Goal: Task Accomplishment & Management: Complete application form

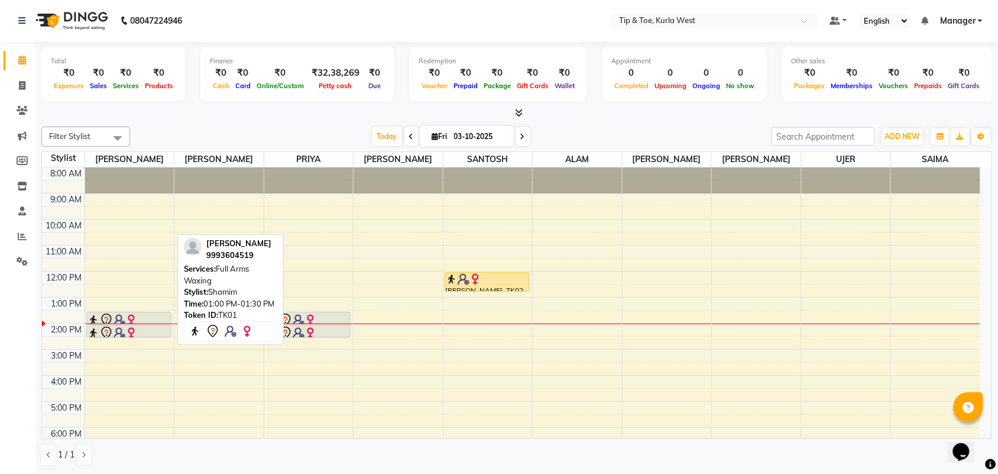
scroll to position [71, 0]
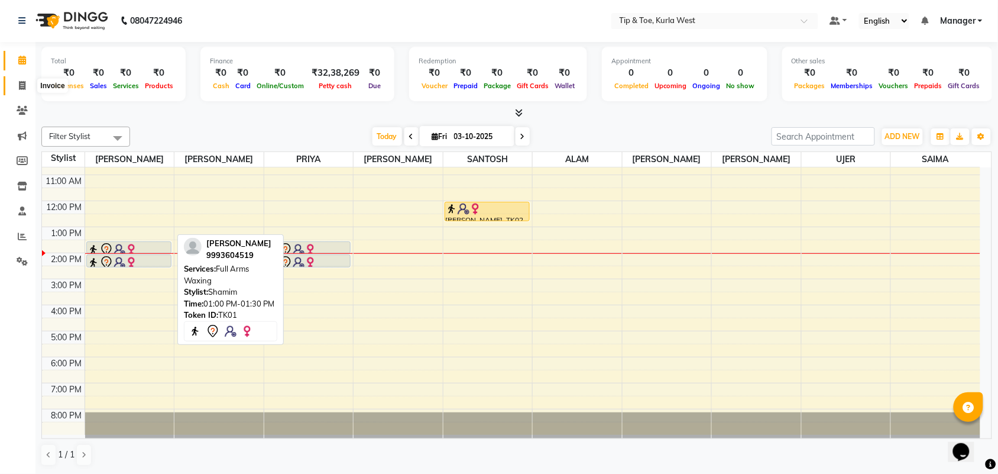
click at [20, 87] on icon at bounding box center [22, 85] width 7 height 9
select select "service"
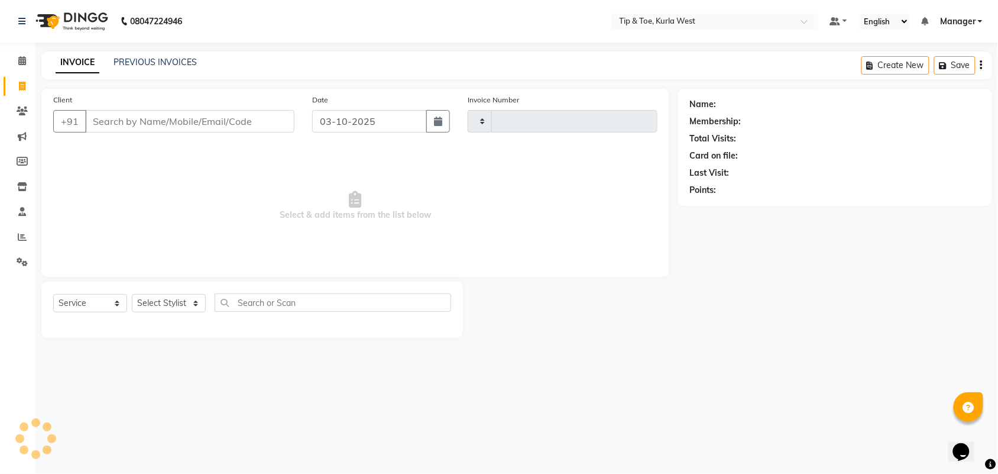
type input "2126"
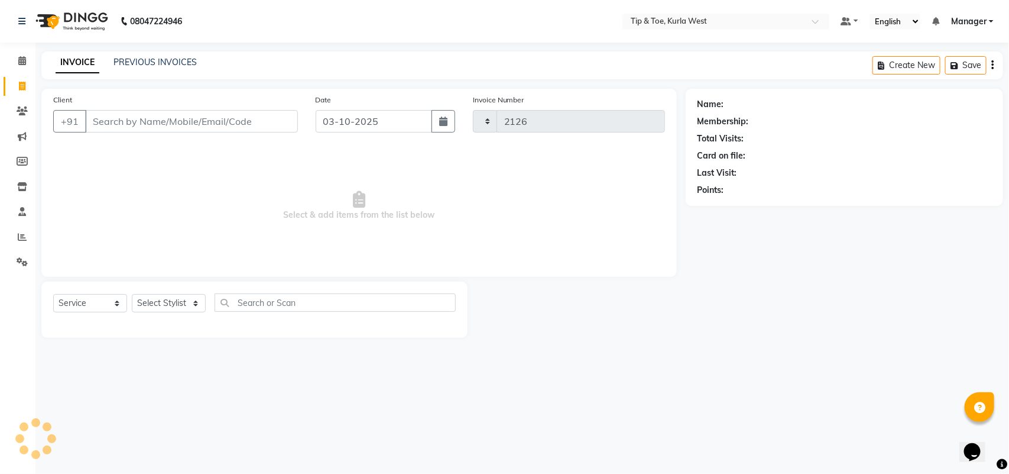
select select "5986"
click at [170, 299] on select "Select Stylist [PERSON_NAME] KAVERI [PERSON_NAME] Kurla login access Manager [P…" at bounding box center [169, 303] width 74 height 18
drag, startPoint x: 38, startPoint y: 300, endPoint x: 73, endPoint y: 309, distance: 35.4
click at [38, 300] on div "Select Service Product Membership Package Voucher Prepaid Gift Card Select Styl…" at bounding box center [250, 309] width 435 height 56
click at [75, 306] on select "Select Service Product Membership Package Voucher Prepaid Gift Card" at bounding box center [90, 303] width 74 height 18
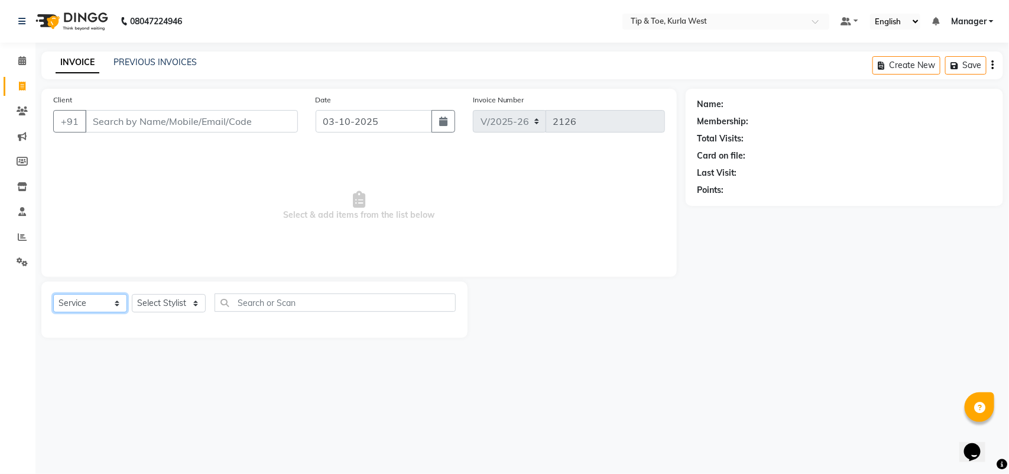
select select "membership"
click at [53, 294] on select "Select Service Product Membership Package Voucher Prepaid Gift Card" at bounding box center [90, 303] width 74 height 18
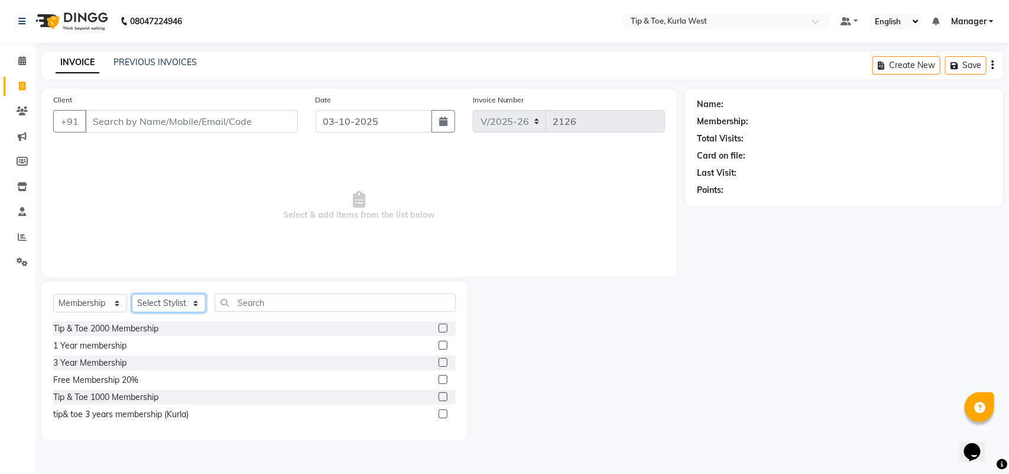
click at [173, 300] on select "Select Stylist [PERSON_NAME] KAVERI [PERSON_NAME] Kurla login access Manager [P…" at bounding box center [169, 303] width 74 height 18
click at [124, 378] on div "Free Membership 20%" at bounding box center [95, 380] width 85 height 12
click at [442, 377] on label at bounding box center [443, 379] width 9 height 9
click at [442, 377] on input "checkbox" at bounding box center [443, 380] width 8 height 8
checkbox input "false"
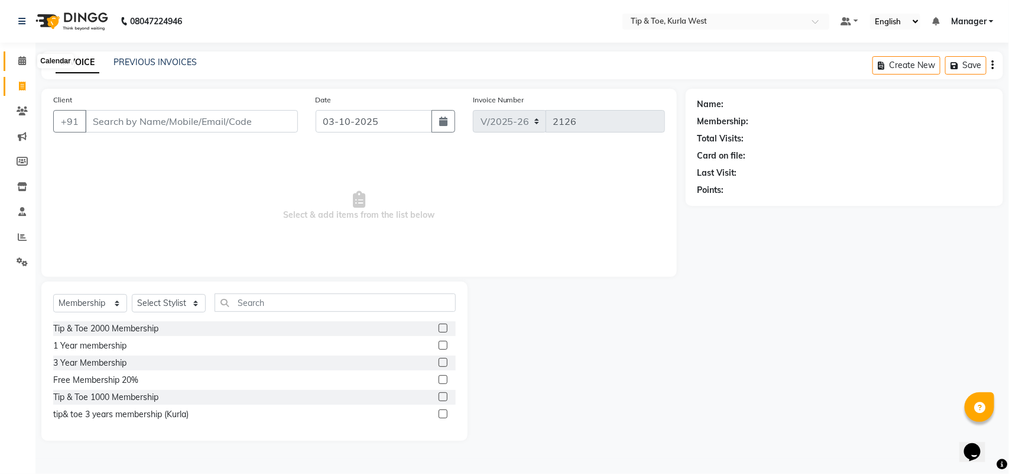
click at [21, 60] on icon at bounding box center [22, 60] width 8 height 9
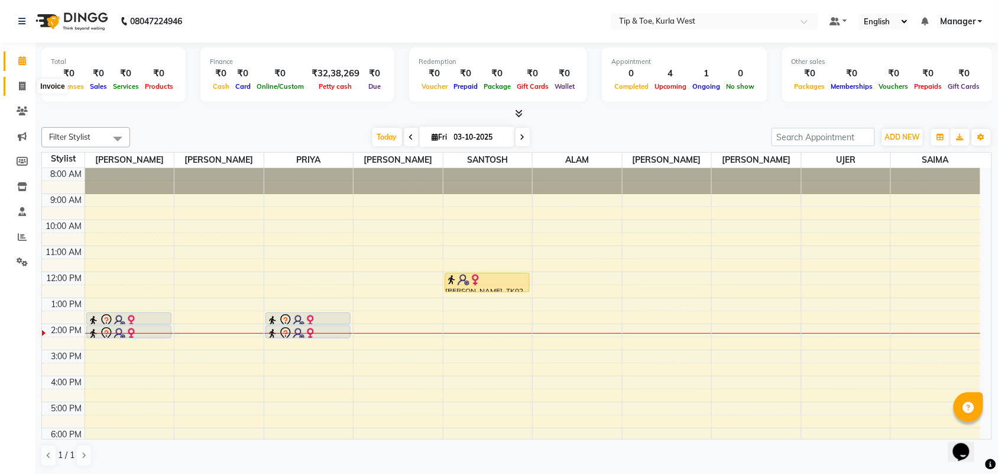
click at [28, 87] on span at bounding box center [22, 87] width 21 height 14
select select "service"
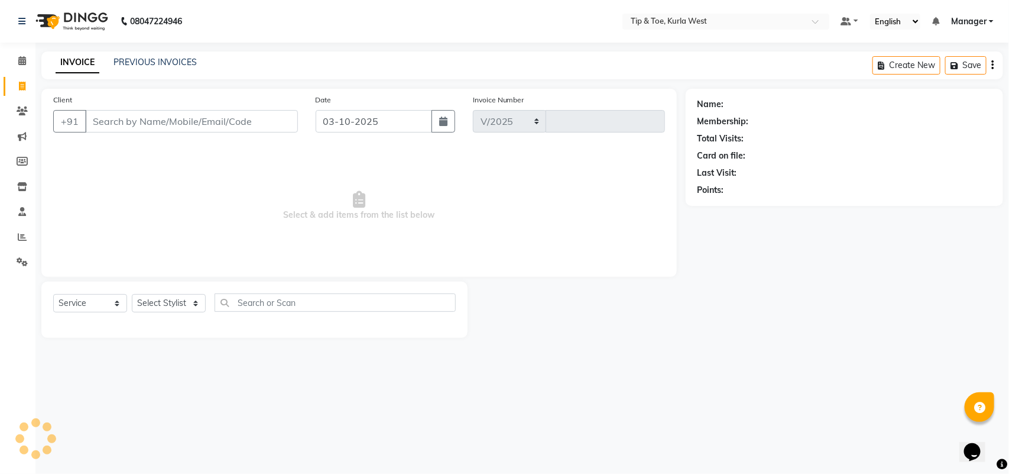
select select "5986"
type input "2126"
click at [135, 111] on input "Client" at bounding box center [191, 121] width 213 height 22
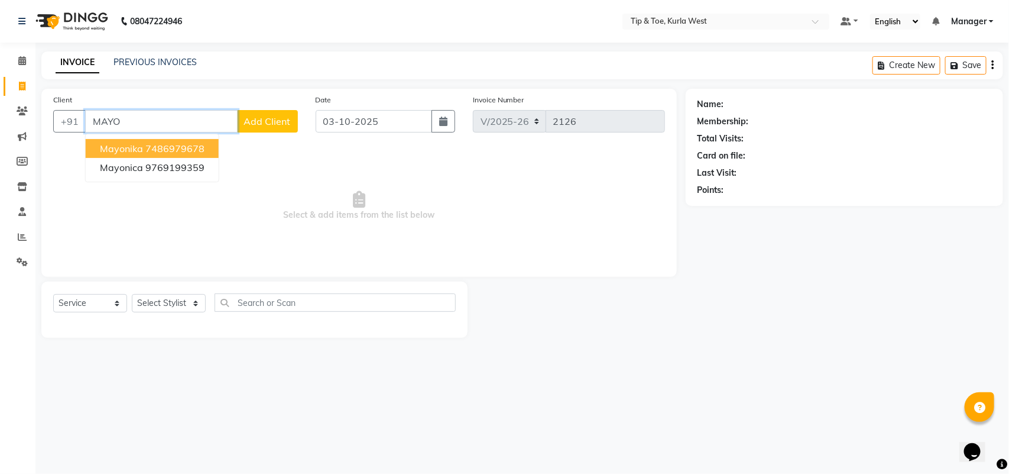
type input "MAYO"
click at [270, 123] on span "Add Client" at bounding box center [267, 121] width 47 height 12
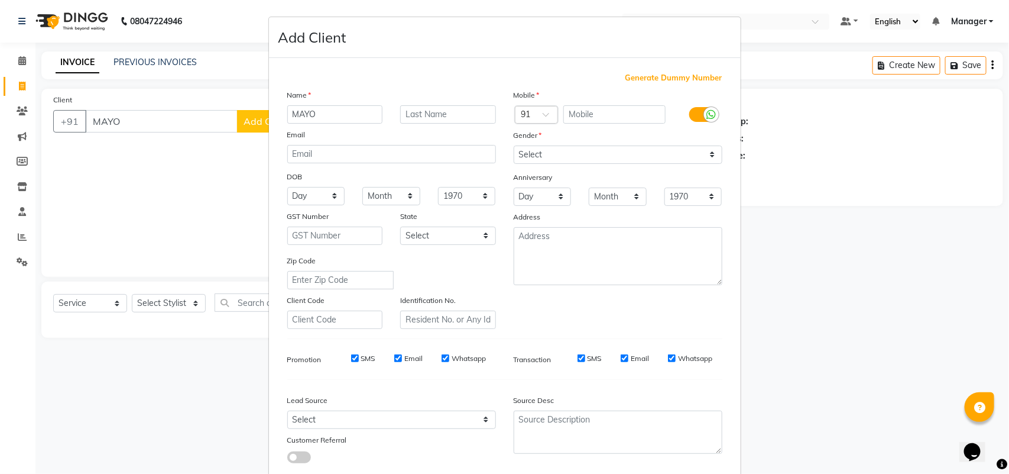
drag, startPoint x: 140, startPoint y: 116, endPoint x: 554, endPoint y: 127, distance: 414.0
click at [141, 116] on ngb-modal-window "Add Client Generate Dummy Number Name MAYO Email DOB Day 01 02 03 04 05 06 07 0…" at bounding box center [504, 237] width 1009 height 474
drag, startPoint x: 343, startPoint y: 114, endPoint x: 341, endPoint y: 122, distance: 9.2
click at [343, 114] on input "MAYO" at bounding box center [335, 114] width 96 height 18
type input "[PERSON_NAME]"
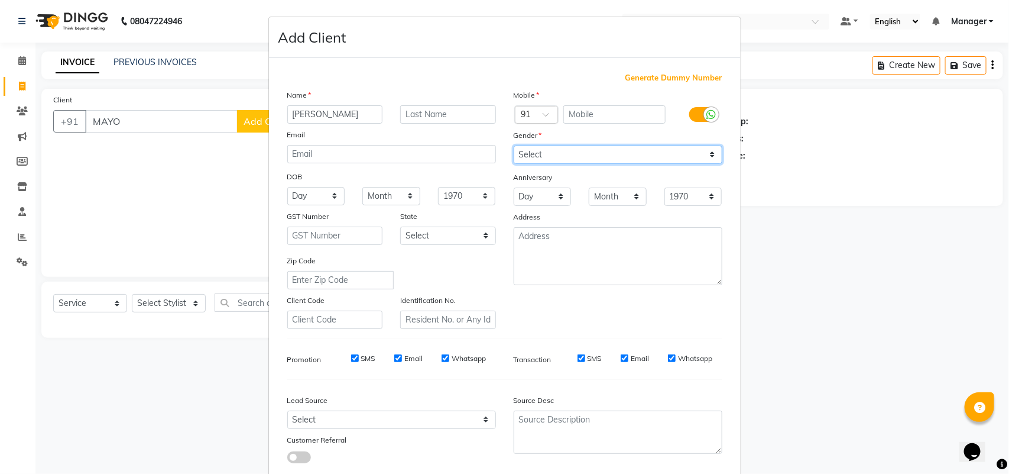
drag, startPoint x: 577, startPoint y: 154, endPoint x: 581, endPoint y: 163, distance: 9.6
click at [577, 154] on select "Select [DEMOGRAPHIC_DATA] [DEMOGRAPHIC_DATA] Other Prefer Not To Say" at bounding box center [618, 154] width 209 height 18
select select "[DEMOGRAPHIC_DATA]"
click at [514, 145] on select "Select [DEMOGRAPHIC_DATA] [DEMOGRAPHIC_DATA] Other Prefer Not To Say" at bounding box center [618, 154] width 209 height 18
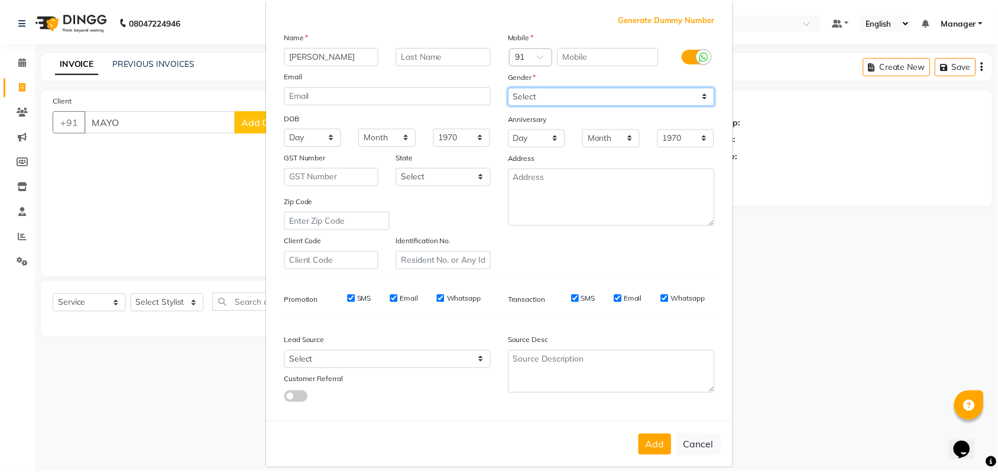
scroll to position [68, 0]
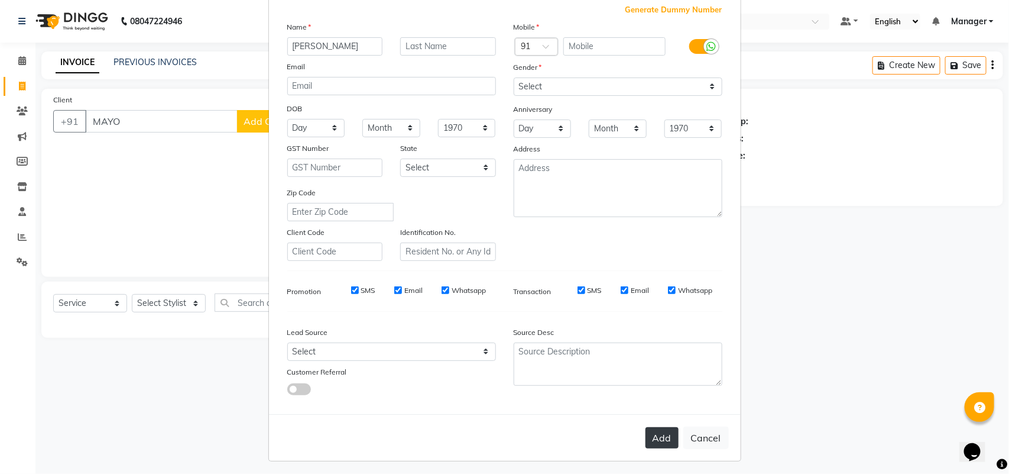
click at [651, 427] on button "Add" at bounding box center [662, 437] width 33 height 21
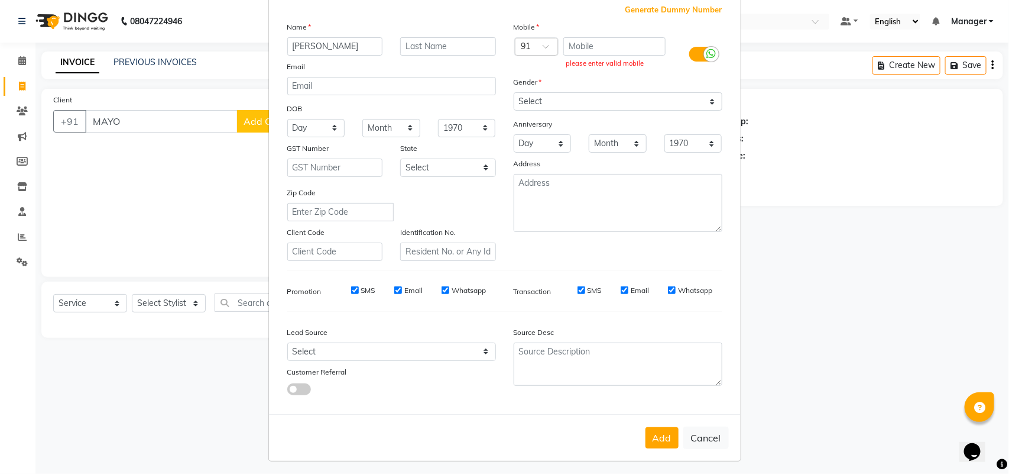
click at [667, 8] on span "Generate Dummy Number" at bounding box center [674, 10] width 97 height 12
type input "1258800001106"
checkbox input "false"
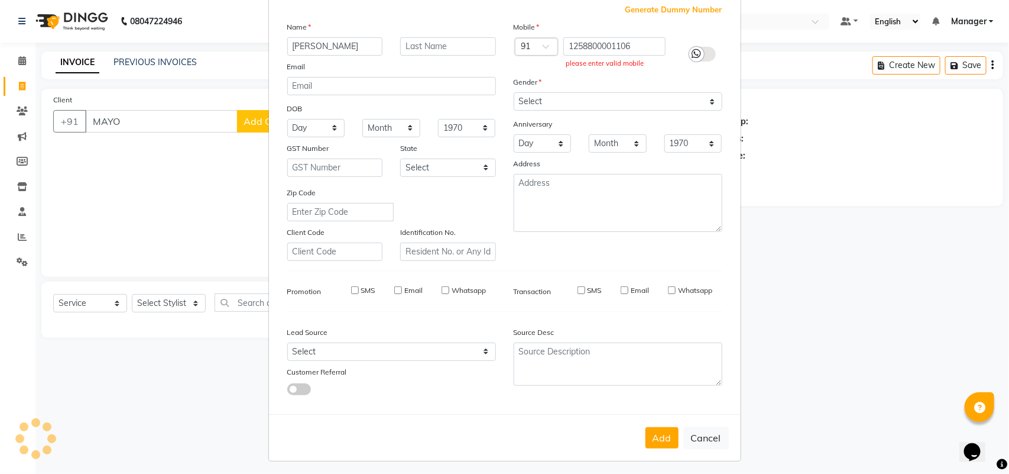
checkbox input "false"
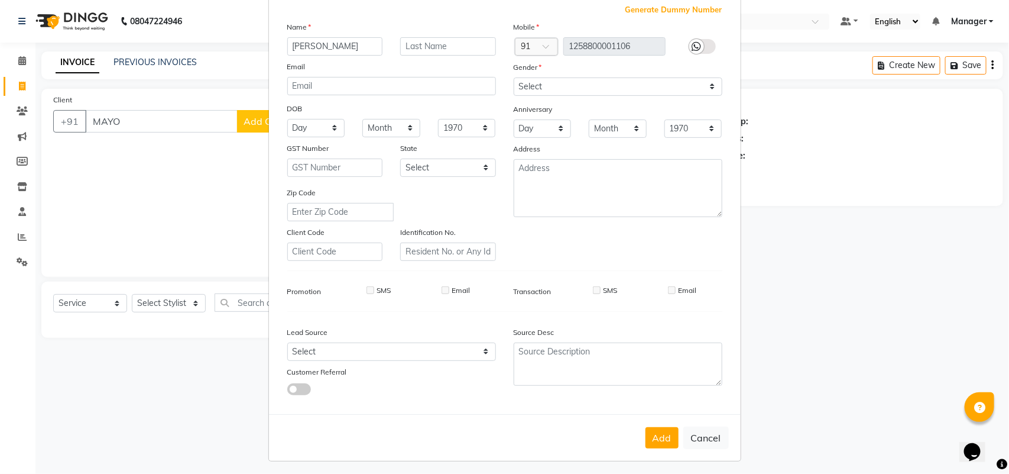
click at [649, 433] on button "Add" at bounding box center [662, 437] width 33 height 21
type input "1258800001106"
select select
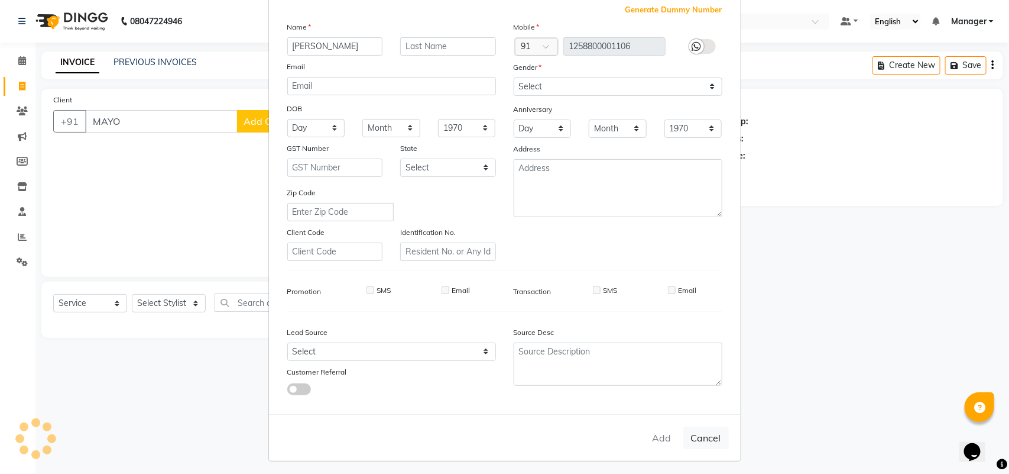
select select
checkbox input "false"
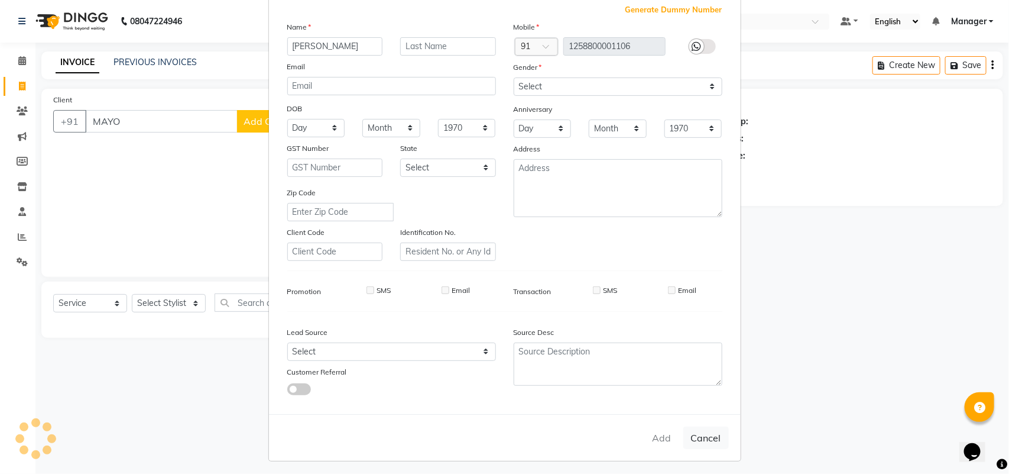
checkbox input "false"
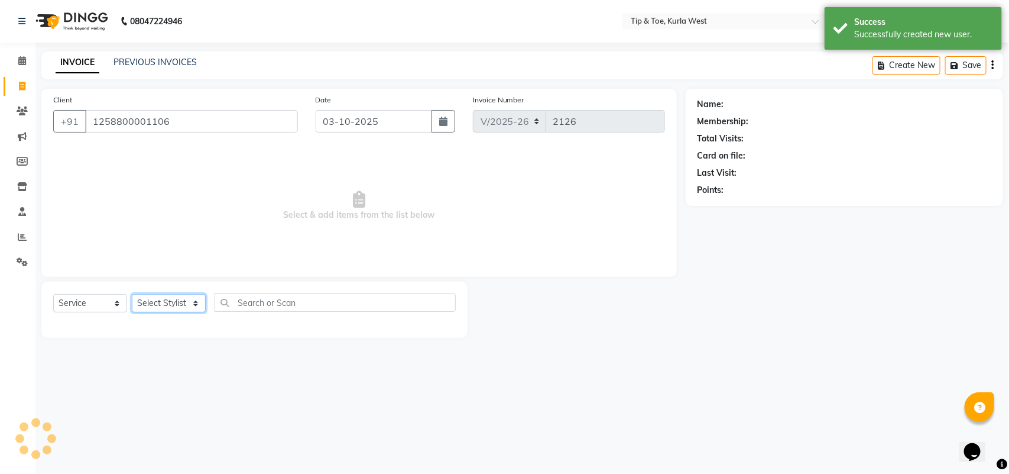
drag, startPoint x: 179, startPoint y: 296, endPoint x: 176, endPoint y: 304, distance: 8.8
click at [179, 296] on select "Select Stylist [PERSON_NAME] KAVERI [PERSON_NAME] Kurla login access Manager [P…" at bounding box center [169, 303] width 74 height 18
select select "42737"
click at [132, 294] on select "Select Stylist [PERSON_NAME] KAVERI [PERSON_NAME] Kurla login access Manager [P…" at bounding box center [169, 303] width 74 height 18
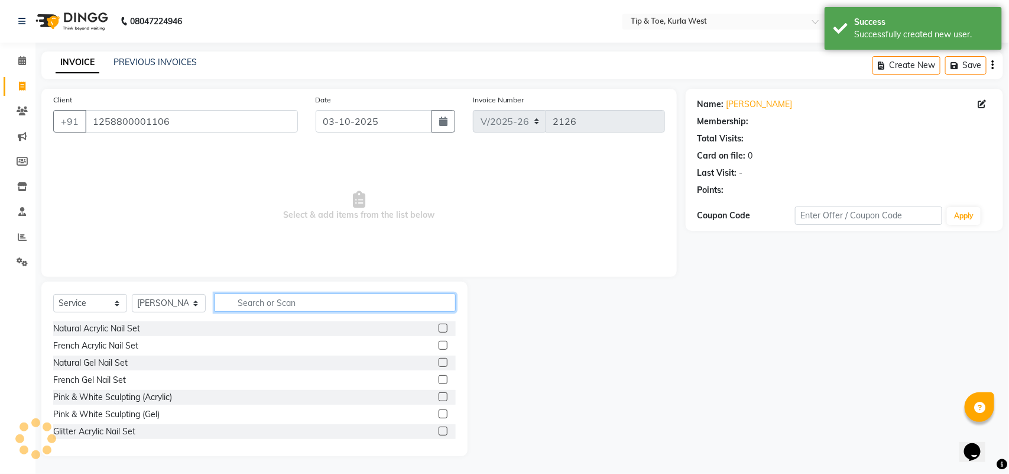
click at [318, 296] on input "text" at bounding box center [335, 302] width 241 height 18
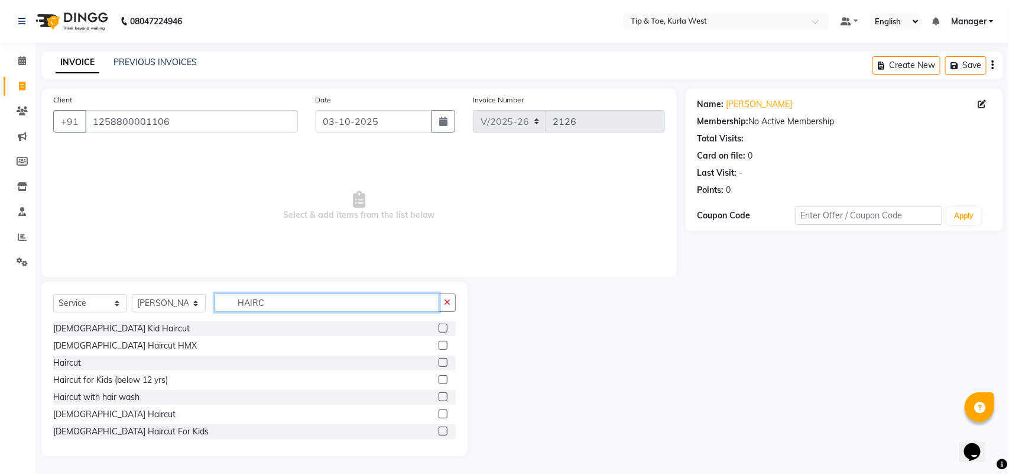
type input "HAIRC"
click at [439, 411] on label at bounding box center [443, 413] width 9 height 9
click at [439, 411] on input "checkbox" at bounding box center [443, 414] width 8 height 8
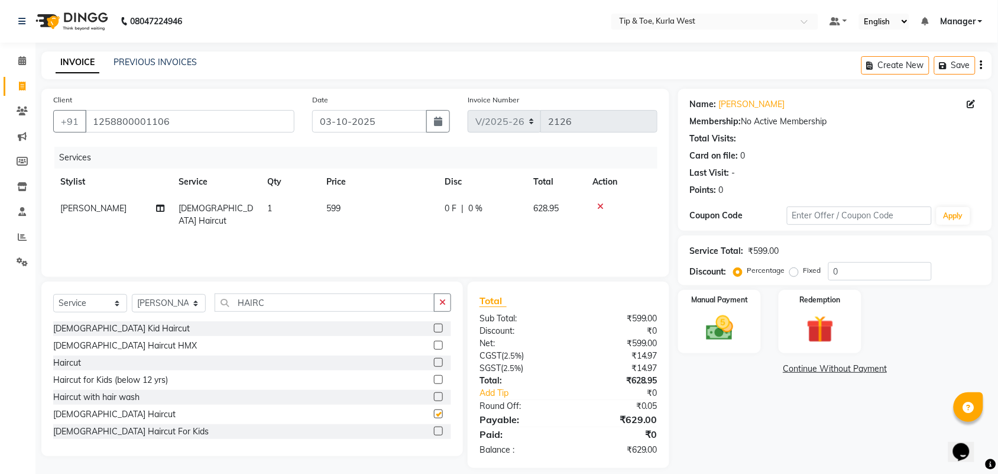
checkbox input "false"
click at [348, 199] on td "599" at bounding box center [378, 214] width 118 height 39
select select "42737"
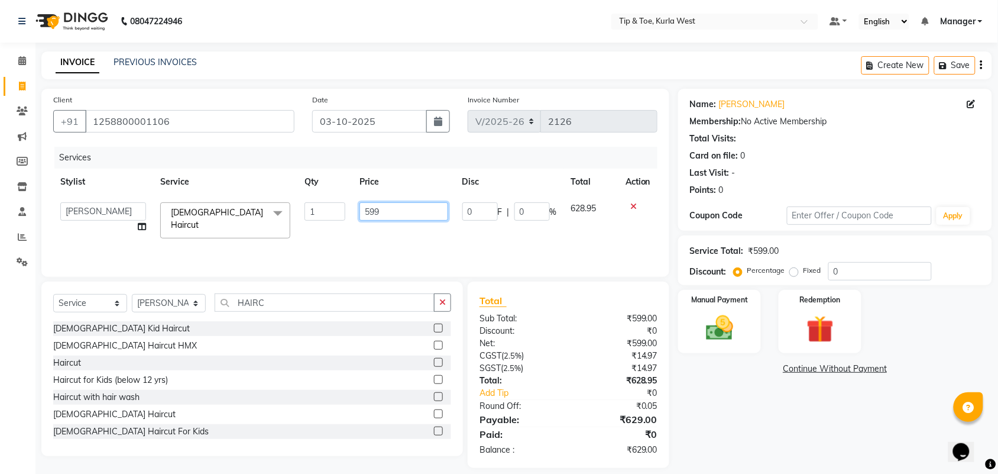
drag, startPoint x: 403, startPoint y: 210, endPoint x: 267, endPoint y: 223, distance: 136.0
click at [274, 223] on tr "[PERSON_NAME] KAVERI [PERSON_NAME] Kurla login access Manager [PERSON_NAME] [PE…" at bounding box center [355, 220] width 604 height 50
type input "799"
click at [767, 438] on div "Name: [PERSON_NAME] Membership: No Active Membership Total Visits: Card on file…" at bounding box center [839, 278] width 323 height 379
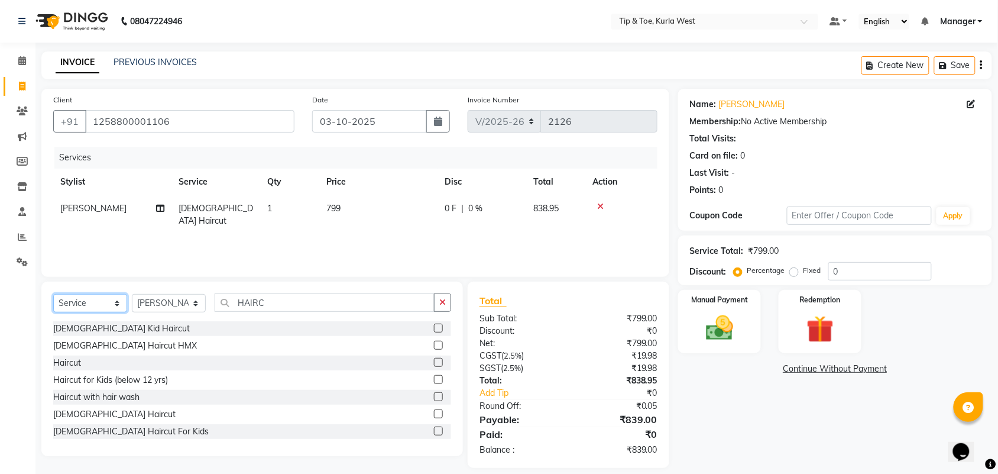
click at [96, 304] on select "Select Service Product Membership Package Voucher Prepaid Gift Card" at bounding box center [90, 303] width 74 height 18
select select "product"
click at [53, 294] on select "Select Service Product Membership Package Voucher Prepaid Gift Card" at bounding box center [90, 303] width 74 height 18
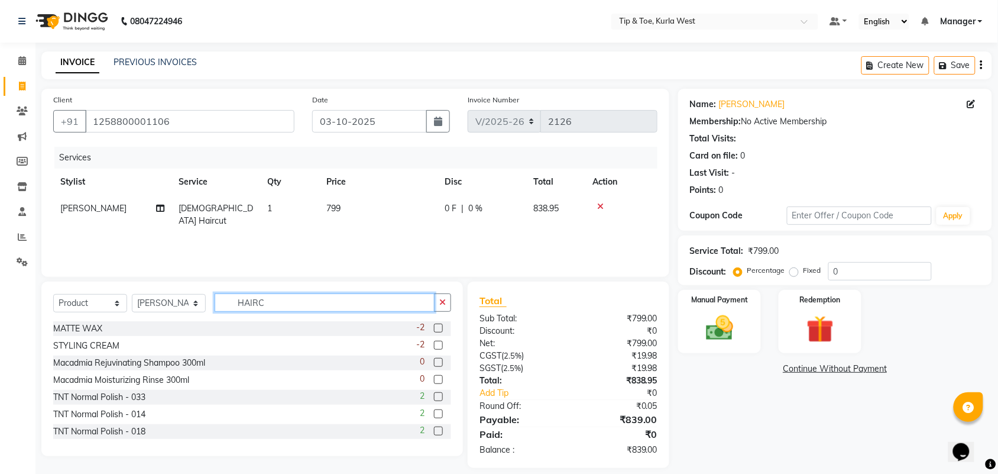
click at [247, 303] on input "HAIRC" at bounding box center [325, 302] width 220 height 18
click at [274, 302] on input "HAIRC" at bounding box center [325, 302] width 220 height 18
type input "MATT"
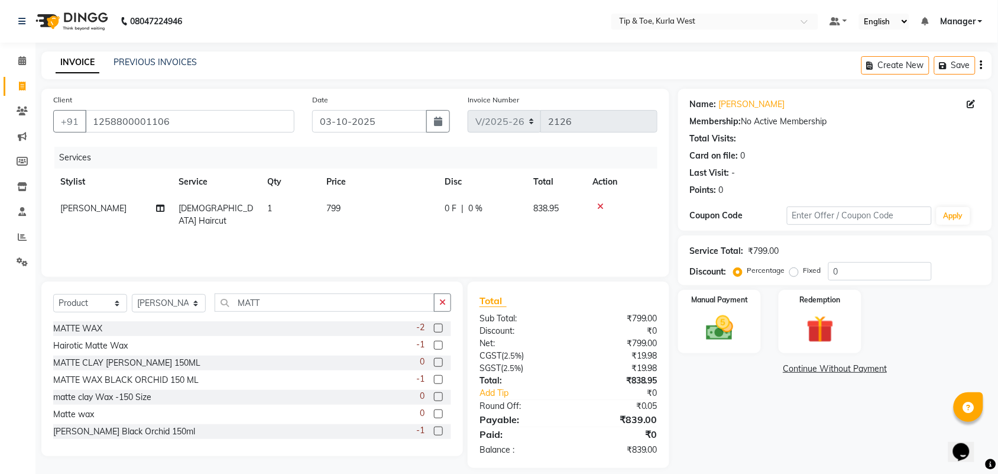
click at [434, 344] on label at bounding box center [438, 345] width 9 height 9
click at [434, 344] on input "checkbox" at bounding box center [438, 346] width 8 height 8
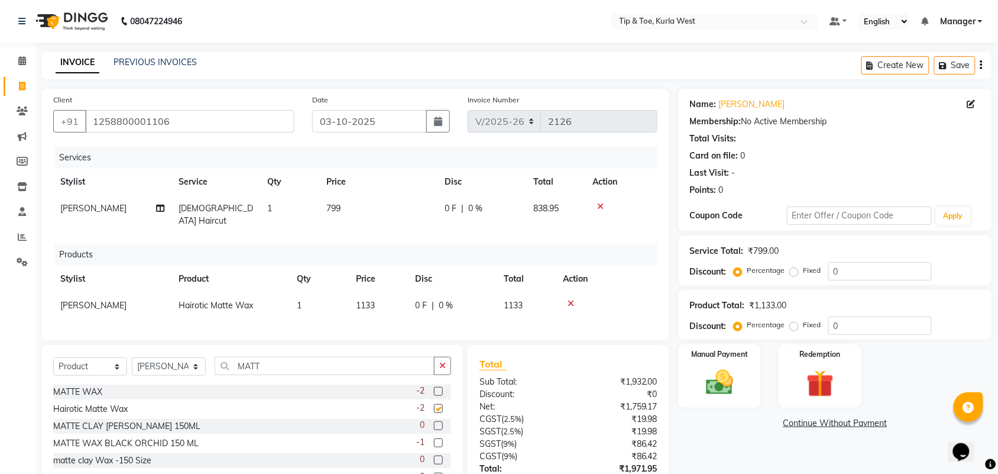
checkbox input "false"
click at [436, 299] on div "0 F | 0 %" at bounding box center [452, 305] width 74 height 12
select select "42737"
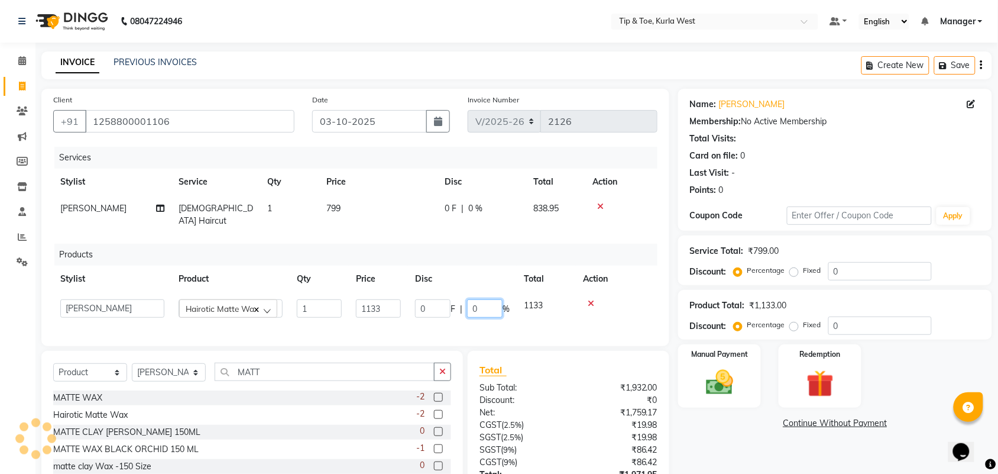
drag, startPoint x: 489, startPoint y: 293, endPoint x: 438, endPoint y: 293, distance: 50.8
click at [439, 299] on div "0 F | 0 %" at bounding box center [462, 308] width 95 height 18
type input "70"
click at [735, 438] on div "Name: [PERSON_NAME] Membership: No Active Membership Total Visits: Card on file…" at bounding box center [839, 325] width 323 height 473
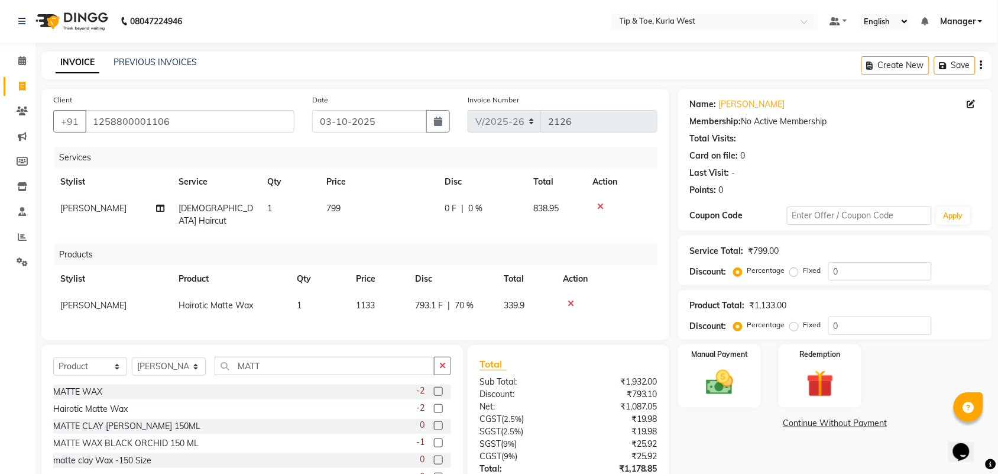
scroll to position [98, 0]
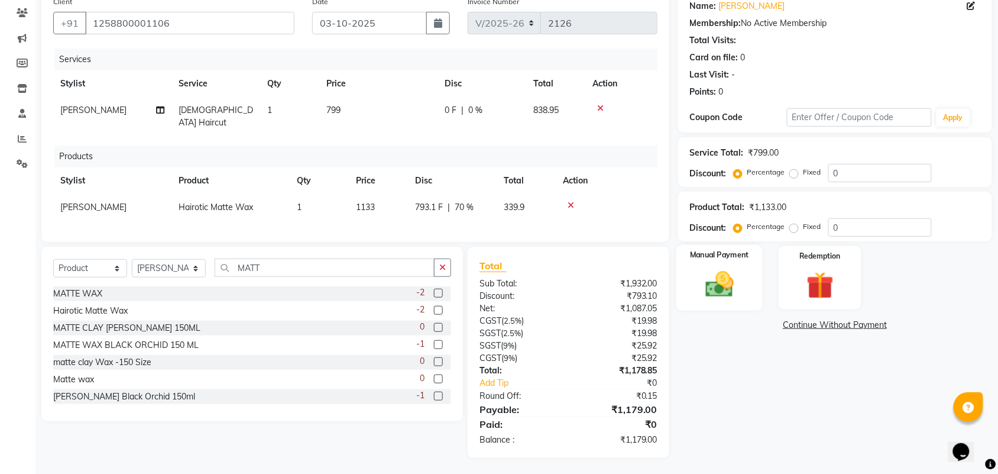
drag, startPoint x: 730, startPoint y: 275, endPoint x: 757, endPoint y: 309, distance: 43.3
click at [731, 275] on img at bounding box center [719, 284] width 46 height 33
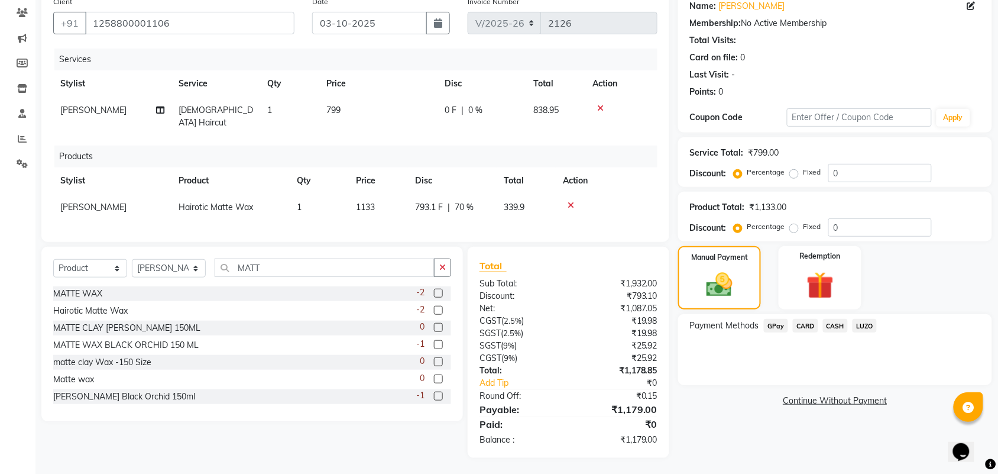
drag, startPoint x: 806, startPoint y: 326, endPoint x: 808, endPoint y: 333, distance: 7.3
click at [807, 326] on span "CARD" at bounding box center [805, 326] width 25 height 14
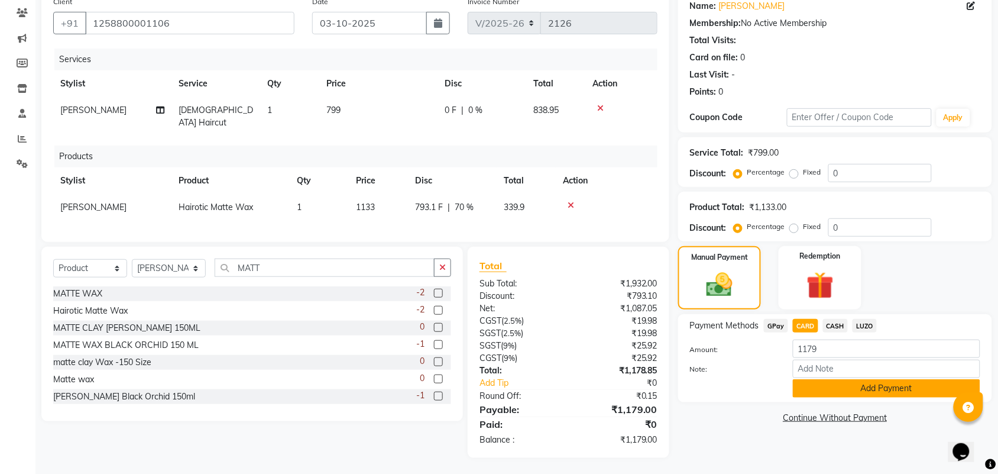
click at [825, 391] on button "Add Payment" at bounding box center [886, 388] width 187 height 18
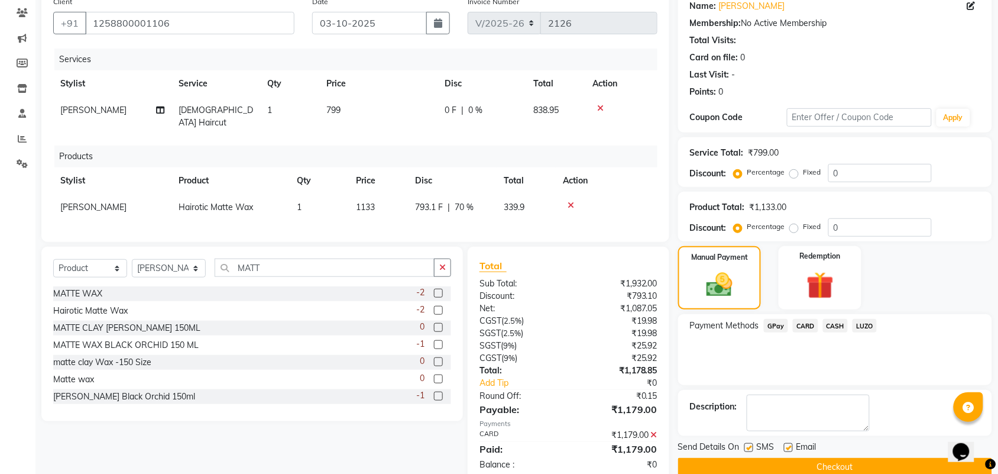
scroll to position [122, 0]
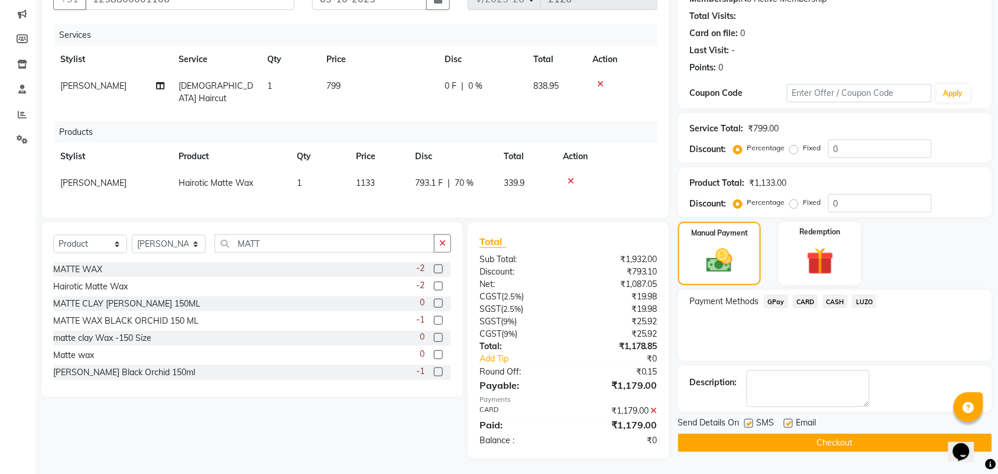
drag, startPoint x: 746, startPoint y: 424, endPoint x: 807, endPoint y: 427, distance: 61.0
click at [747, 423] on label at bounding box center [748, 423] width 9 height 9
click at [747, 423] on input "checkbox" at bounding box center [748, 424] width 8 height 8
click at [749, 423] on label at bounding box center [748, 423] width 9 height 9
click at [749, 423] on input "checkbox" at bounding box center [748, 424] width 8 height 8
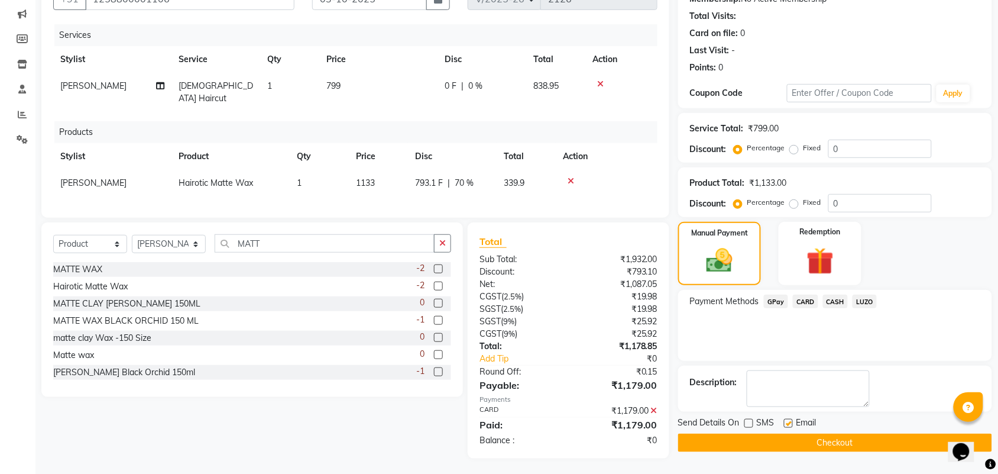
checkbox input "true"
drag, startPoint x: 754, startPoint y: 441, endPoint x: 755, endPoint y: 451, distance: 9.5
click at [755, 442] on button "Checkout" at bounding box center [835, 442] width 314 height 18
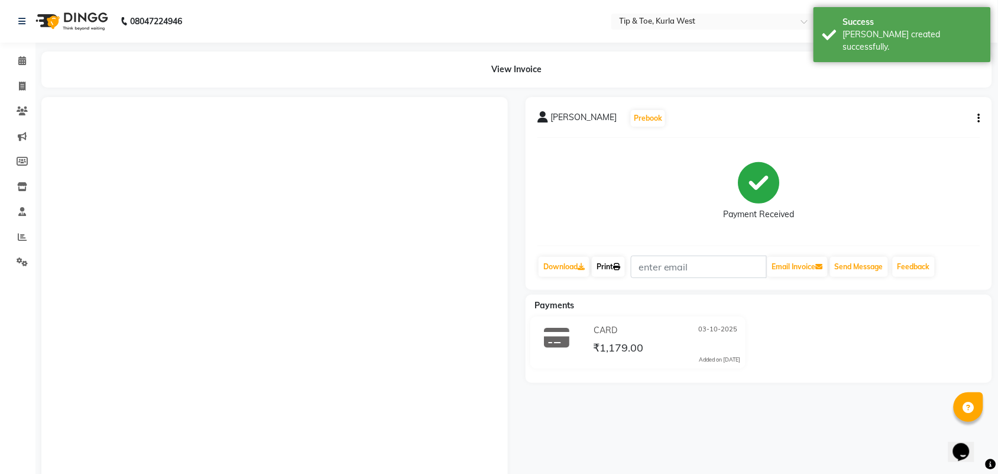
click at [621, 272] on link "Print" at bounding box center [608, 267] width 33 height 20
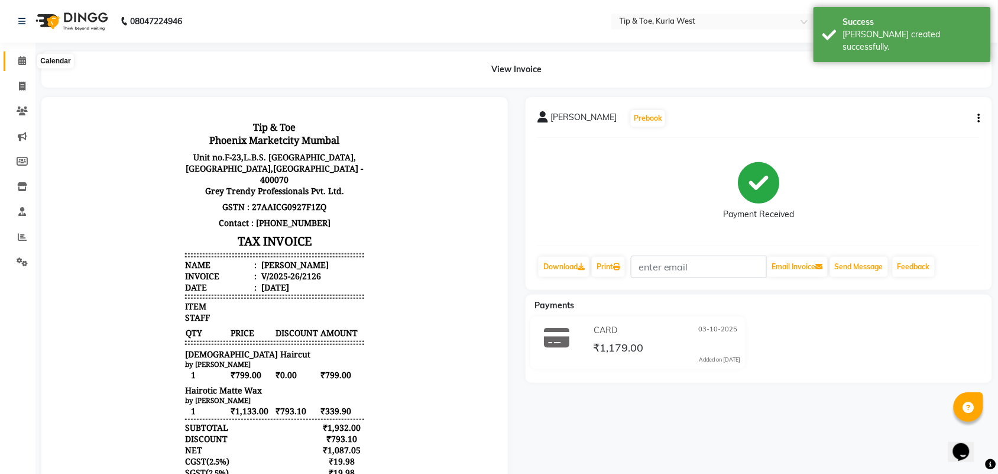
click at [21, 60] on icon at bounding box center [22, 60] width 8 height 9
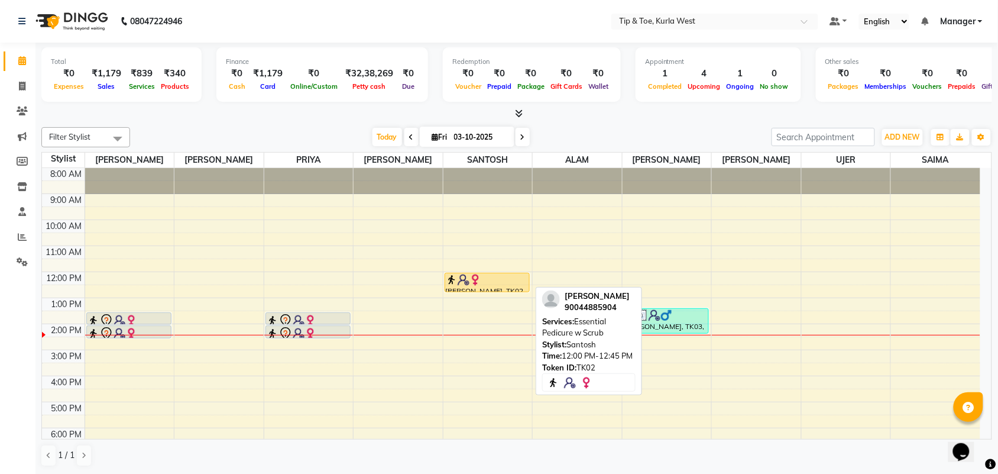
click at [509, 276] on div at bounding box center [487, 280] width 83 height 12
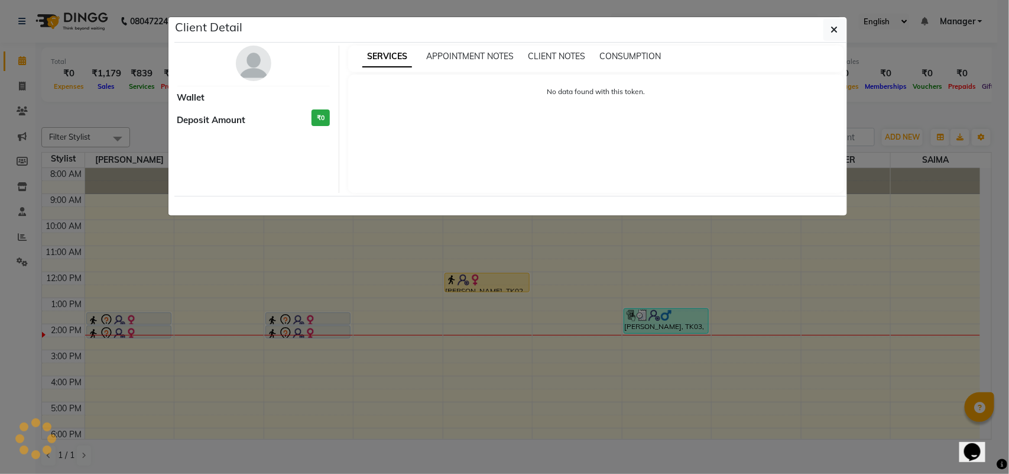
select select "1"
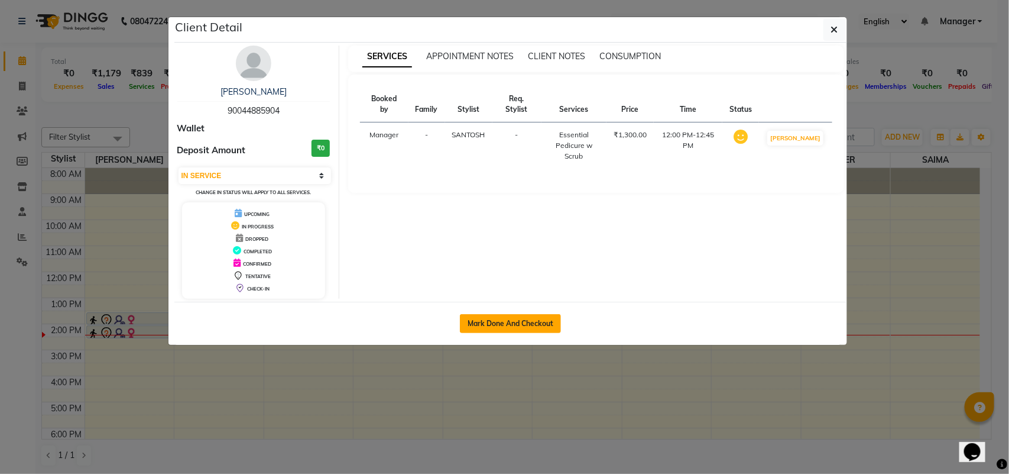
click at [514, 323] on button "Mark Done And Checkout" at bounding box center [510, 323] width 101 height 19
select select "service"
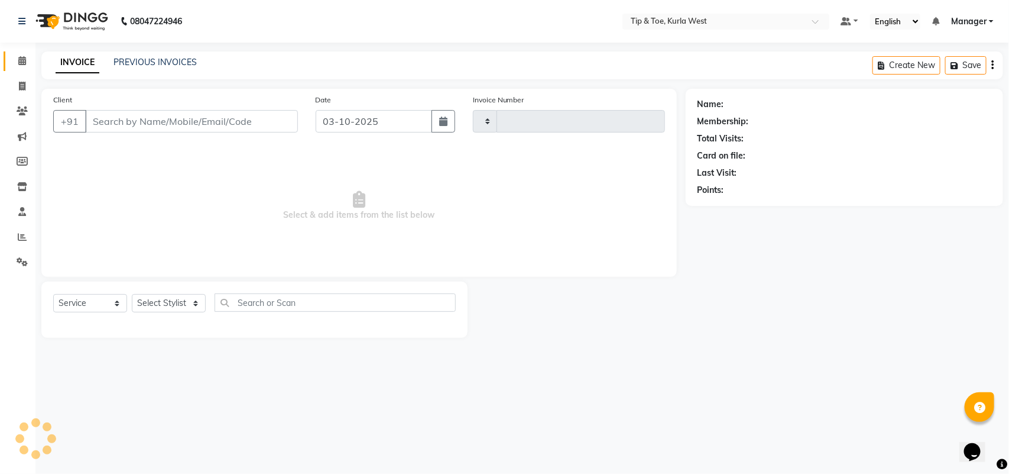
type input "2127"
select select "5986"
click at [286, 306] on input "text" at bounding box center [335, 302] width 241 height 18
type input "90044885904"
select select "42740"
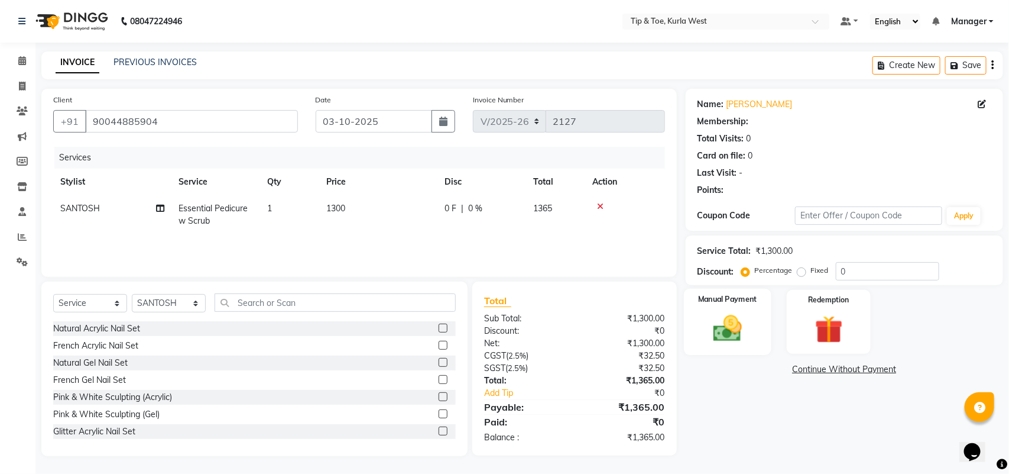
click at [734, 320] on img at bounding box center [727, 328] width 47 height 33
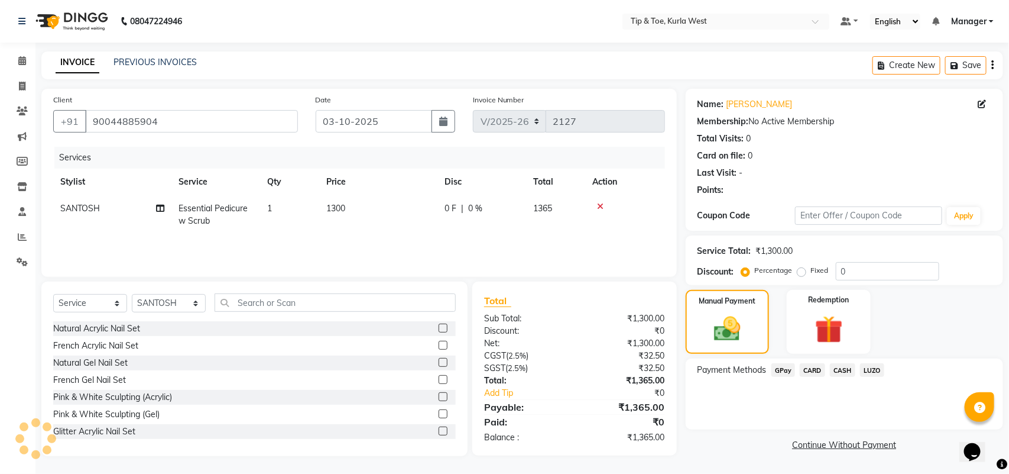
click at [788, 368] on span "GPay" at bounding box center [784, 370] width 24 height 14
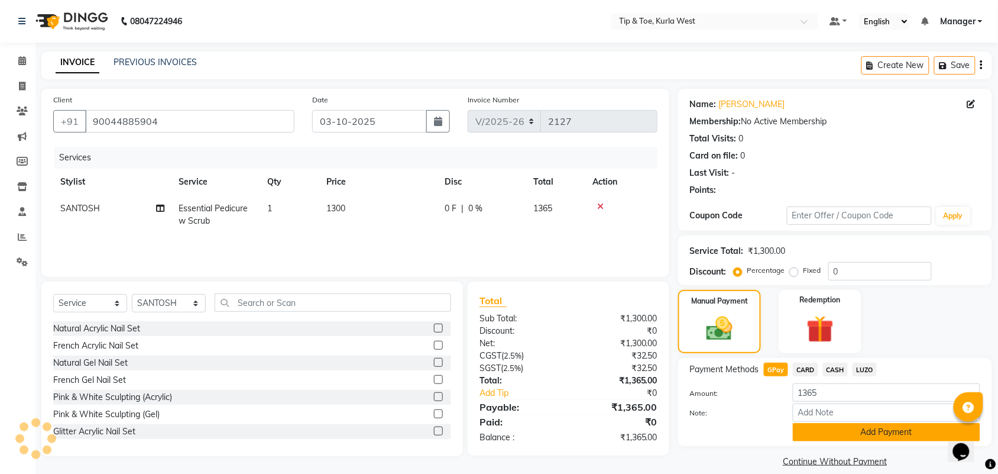
click at [837, 427] on button "Add Payment" at bounding box center [886, 432] width 187 height 18
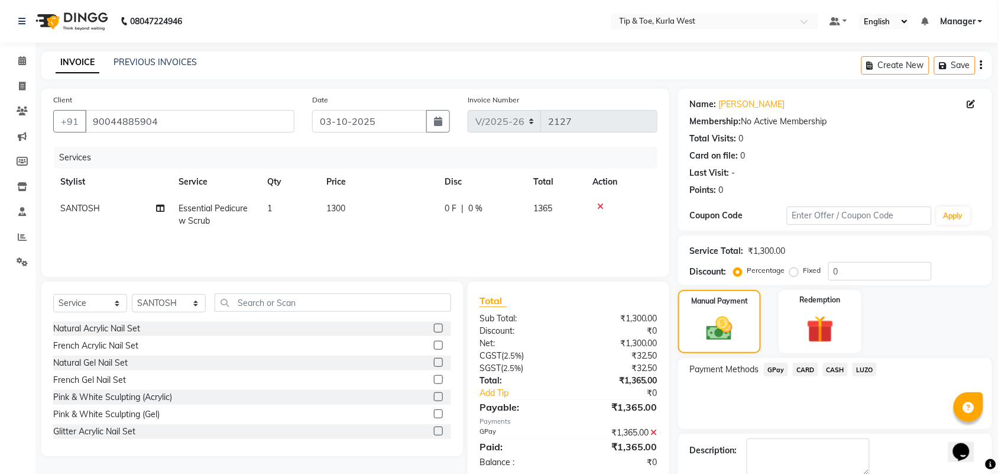
scroll to position [64, 0]
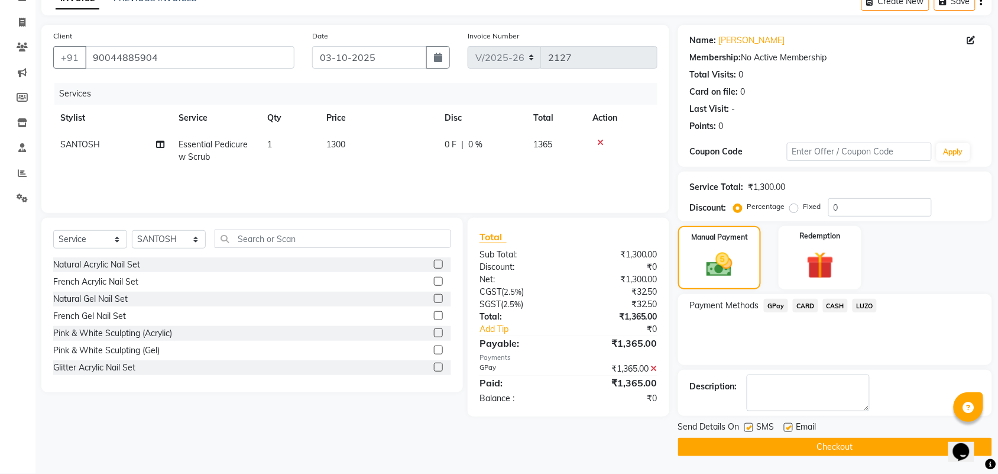
click at [750, 423] on label at bounding box center [748, 427] width 9 height 9
click at [750, 424] on input "checkbox" at bounding box center [748, 428] width 8 height 8
checkbox input "false"
click at [790, 432] on div at bounding box center [788, 429] width 8 height 12
click at [790, 430] on label at bounding box center [788, 427] width 9 height 9
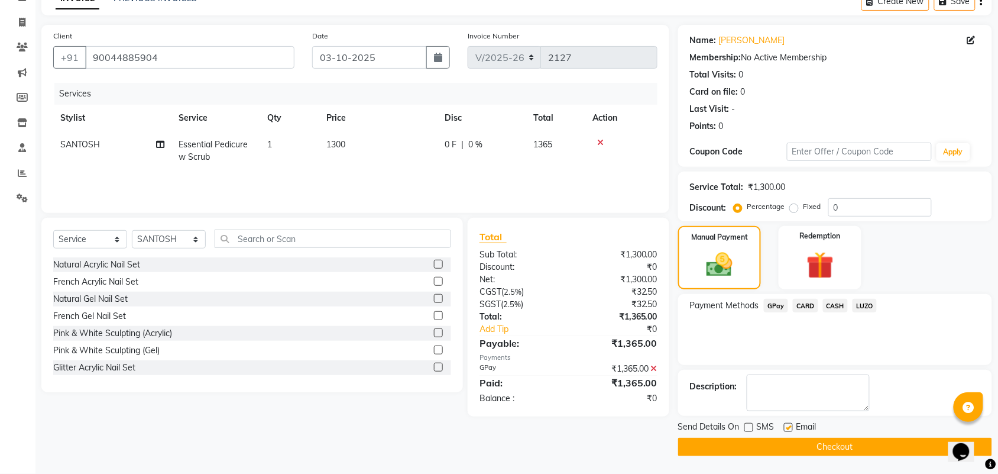
click at [790, 430] on input "checkbox" at bounding box center [788, 428] width 8 height 8
checkbox input "false"
click at [784, 436] on div "Send Details On SMS Email Checkout" at bounding box center [835, 437] width 314 height 35
click at [786, 449] on button "Checkout" at bounding box center [835, 447] width 314 height 18
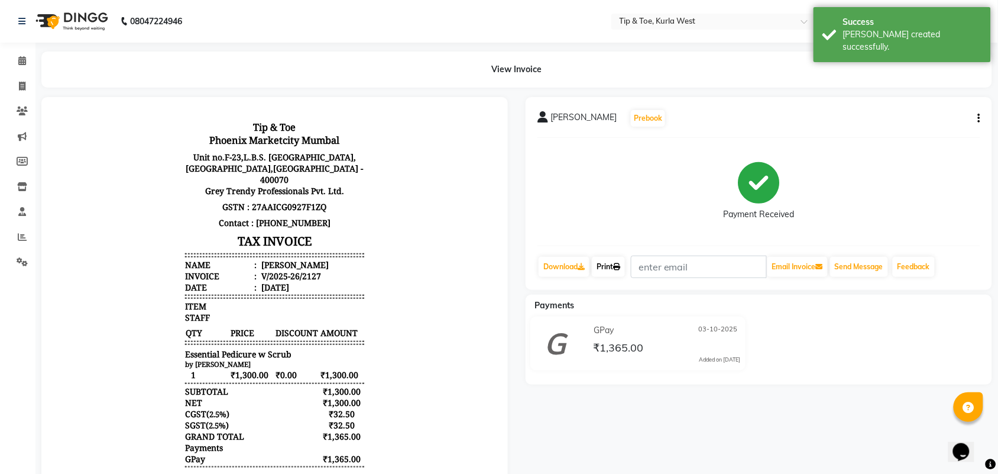
click at [625, 270] on link "Print" at bounding box center [608, 267] width 33 height 20
click at [18, 58] on icon at bounding box center [22, 60] width 8 height 9
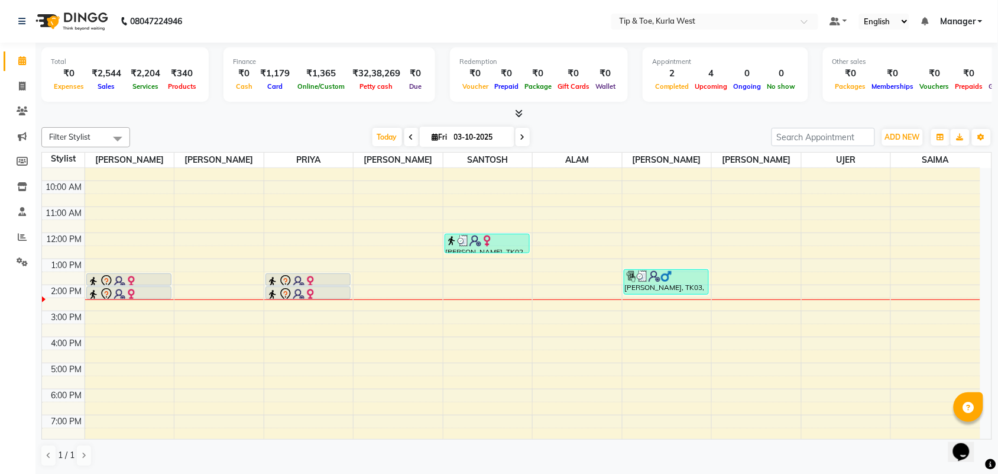
scroll to position [71, 0]
